Goal: Register for event/course

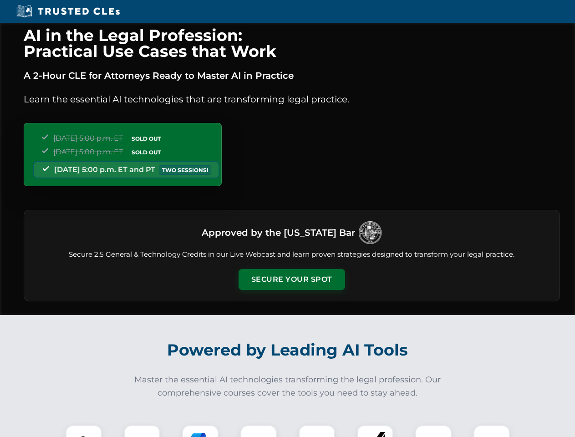
click at [292, 280] on button "Secure Your Spot" at bounding box center [292, 279] width 107 height 21
click at [84, 431] on img at bounding box center [84, 443] width 26 height 26
click at [142, 431] on div at bounding box center [142, 443] width 36 height 36
